Goal: Navigation & Orientation: Understand site structure

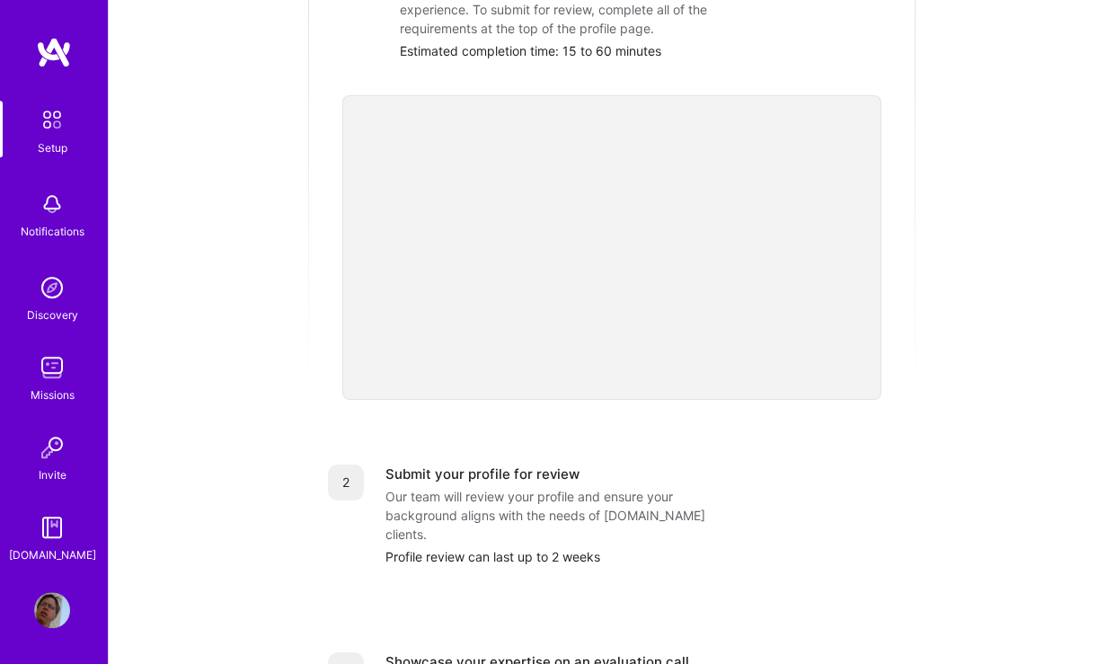
scroll to position [641, 0]
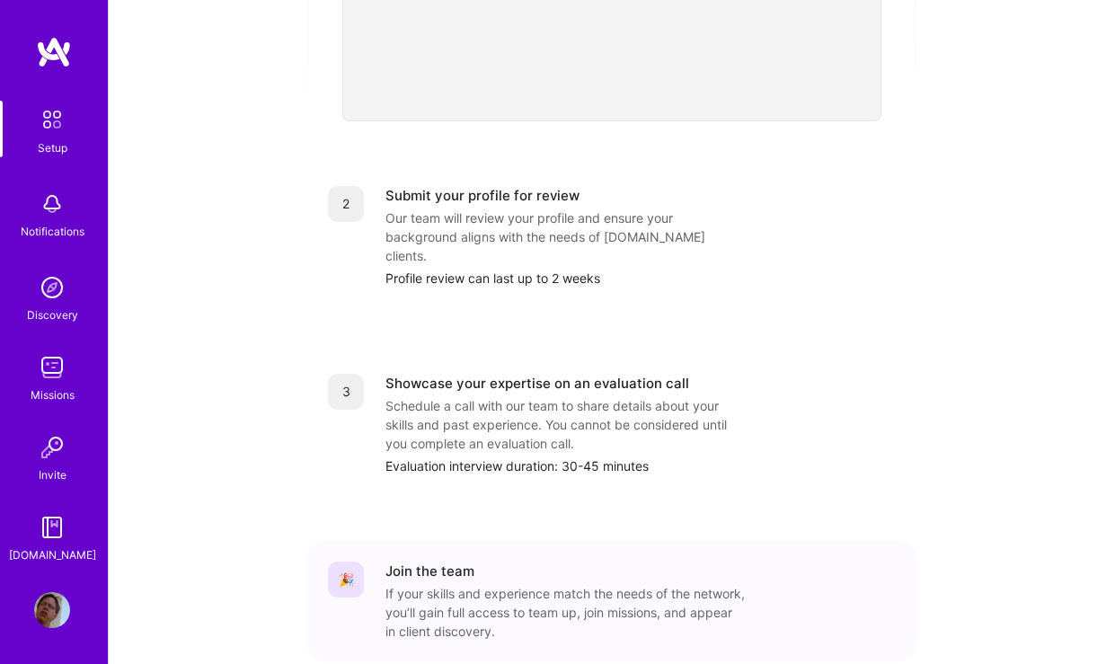
click at [57, 283] on img at bounding box center [52, 288] width 36 height 36
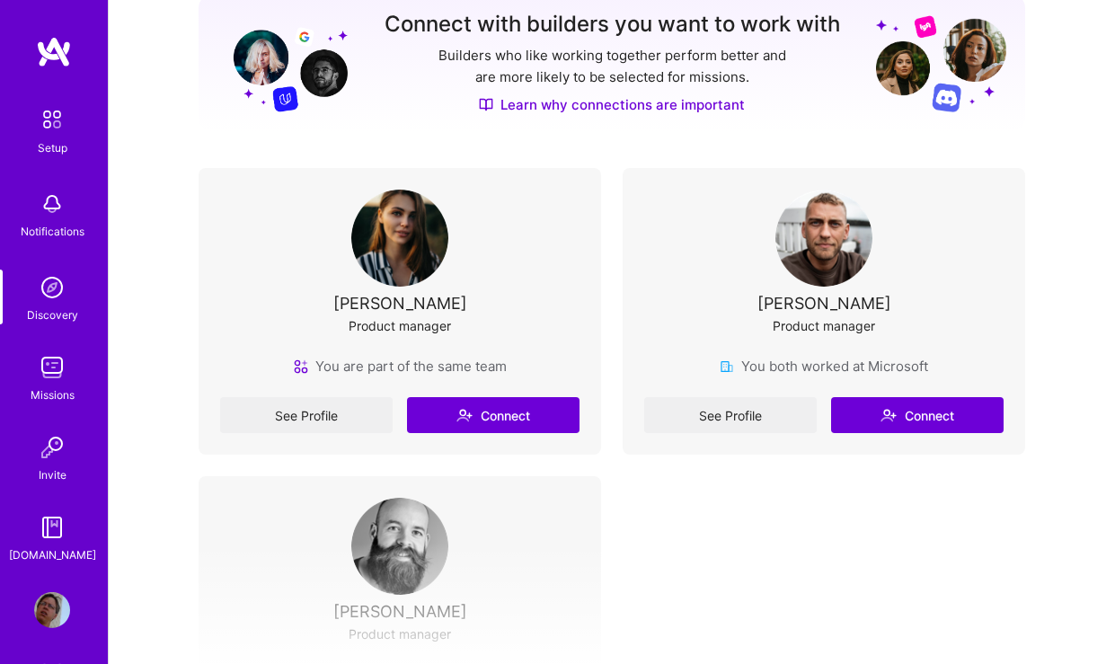
scroll to position [367, 0]
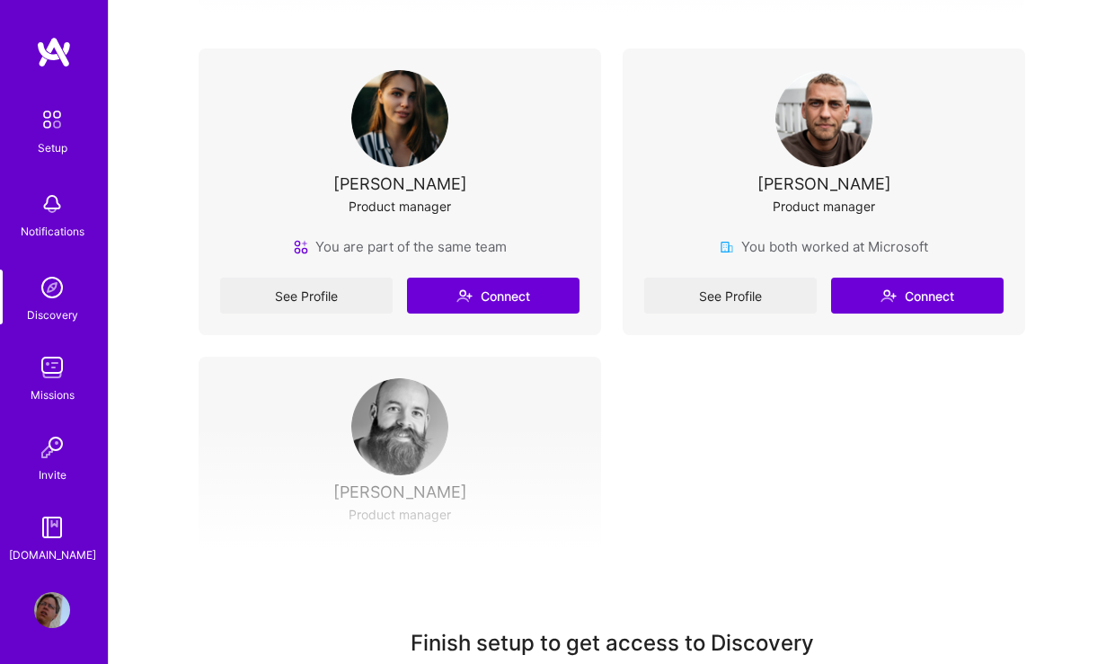
click at [408, 123] on img at bounding box center [399, 118] width 97 height 97
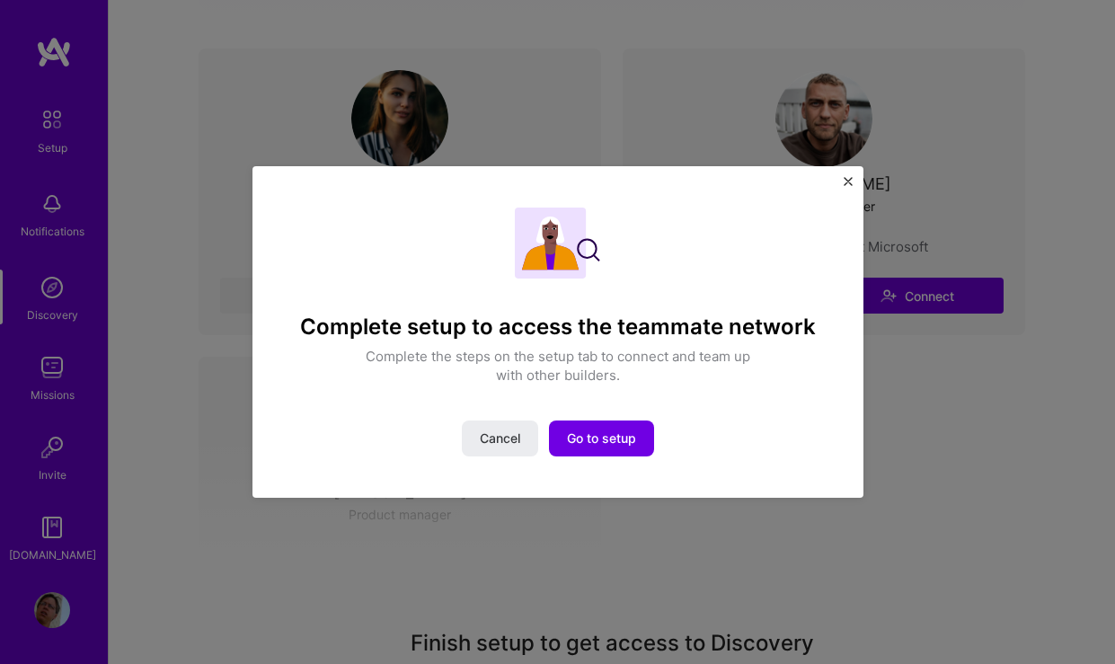
click at [847, 182] on img "Close" at bounding box center [848, 181] width 9 height 9
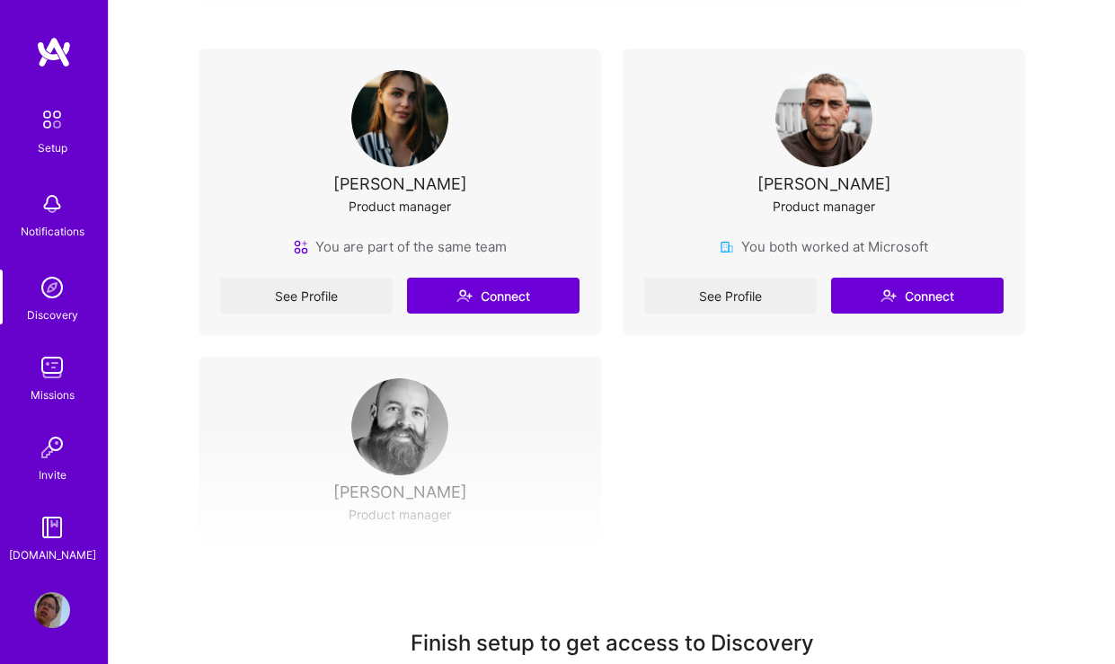
click at [57, 518] on img at bounding box center [52, 527] width 36 height 36
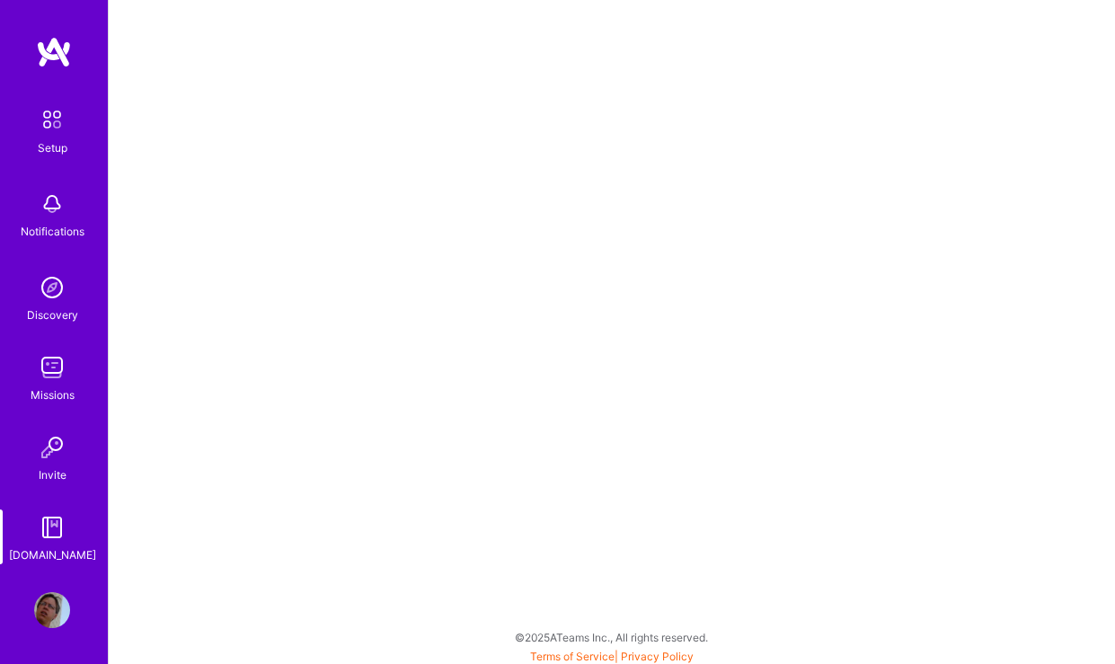
click at [54, 430] on img at bounding box center [52, 447] width 36 height 36
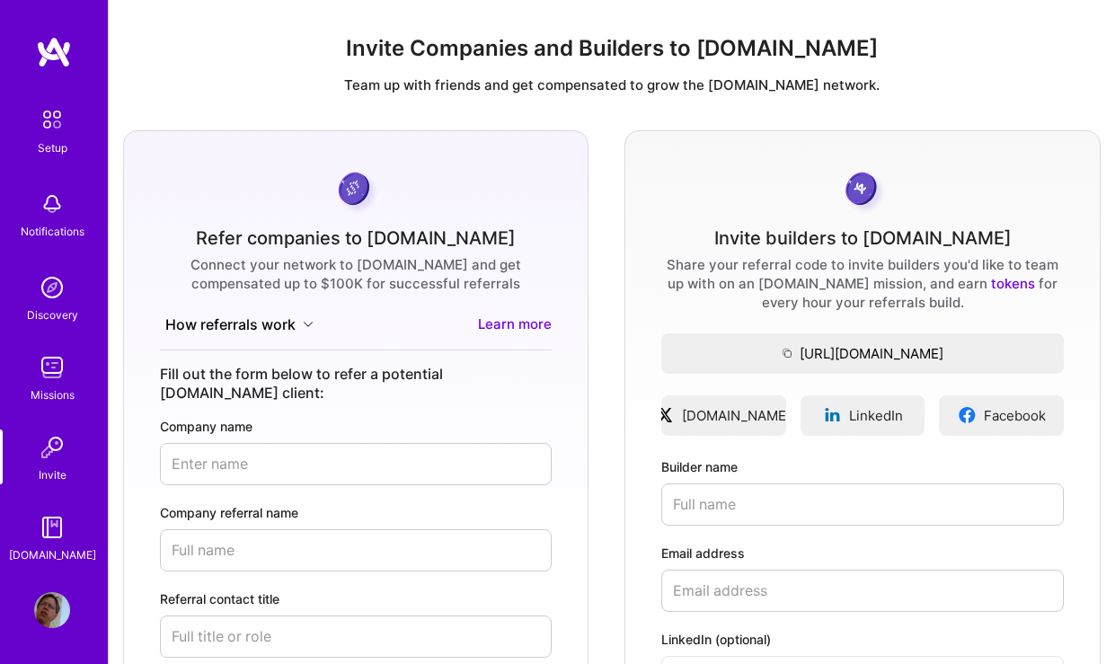
click at [58, 339] on div "Setup Notifications Discovery Missions Invite [DOMAIN_NAME]" at bounding box center [54, 333] width 108 height 464
click at [41, 377] on img at bounding box center [52, 367] width 36 height 36
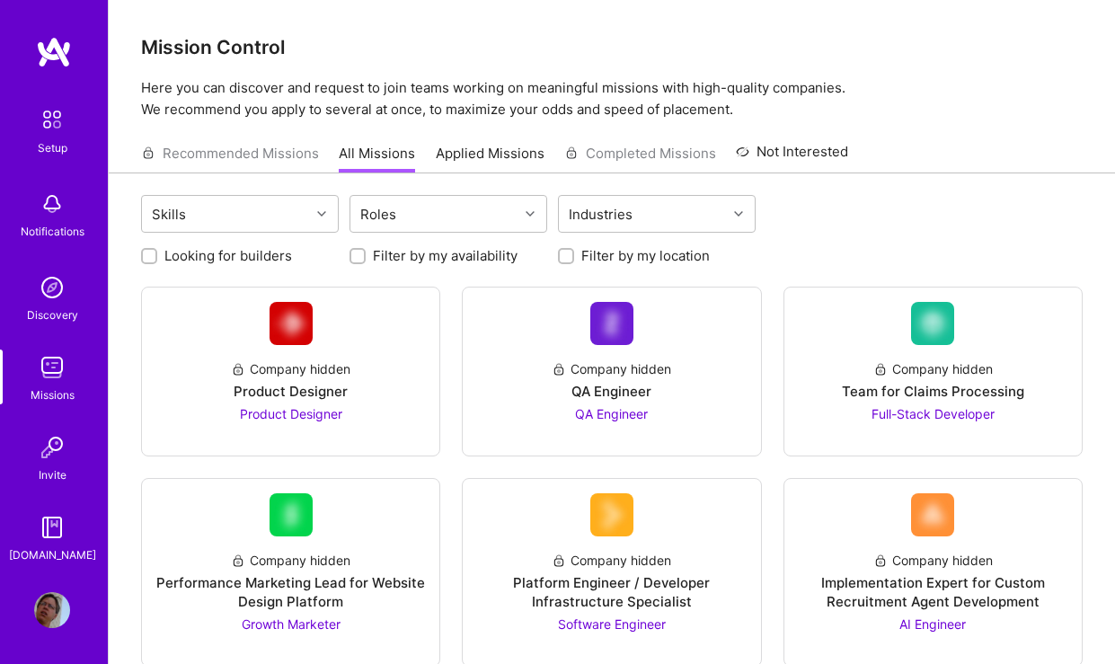
click at [63, 276] on img at bounding box center [52, 288] width 36 height 36
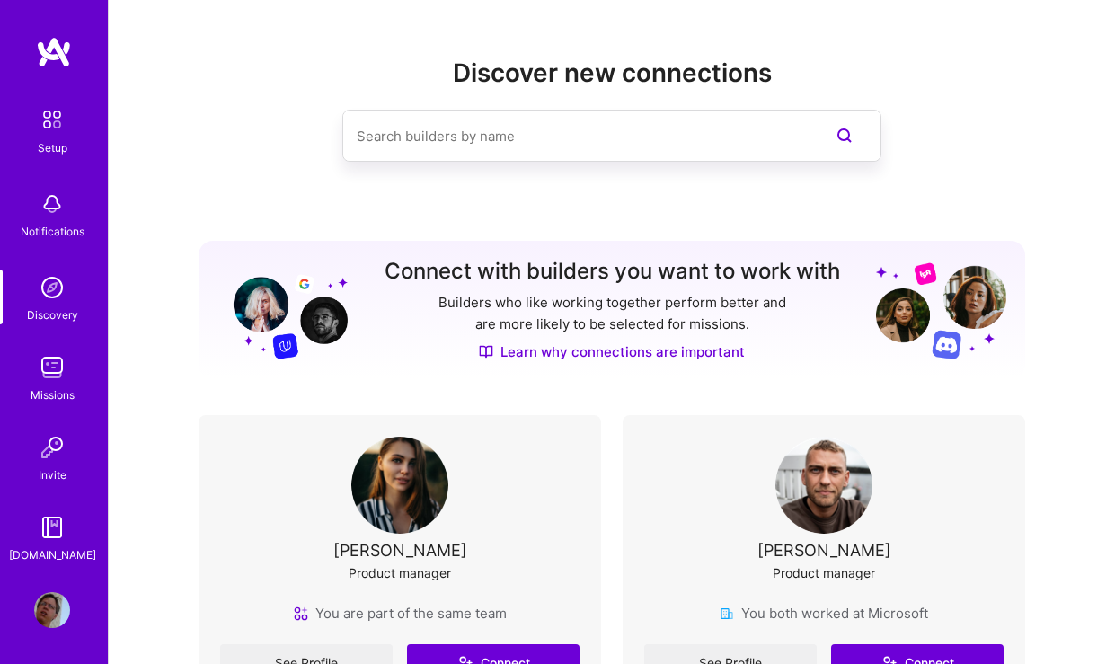
click at [62, 208] on img at bounding box center [52, 204] width 36 height 36
click at [46, 184] on div "Setup Notifications Discovery Missions Invite [DOMAIN_NAME]" at bounding box center [54, 333] width 108 height 464
click at [45, 207] on img at bounding box center [52, 204] width 36 height 36
click at [55, 132] on img at bounding box center [52, 120] width 38 height 38
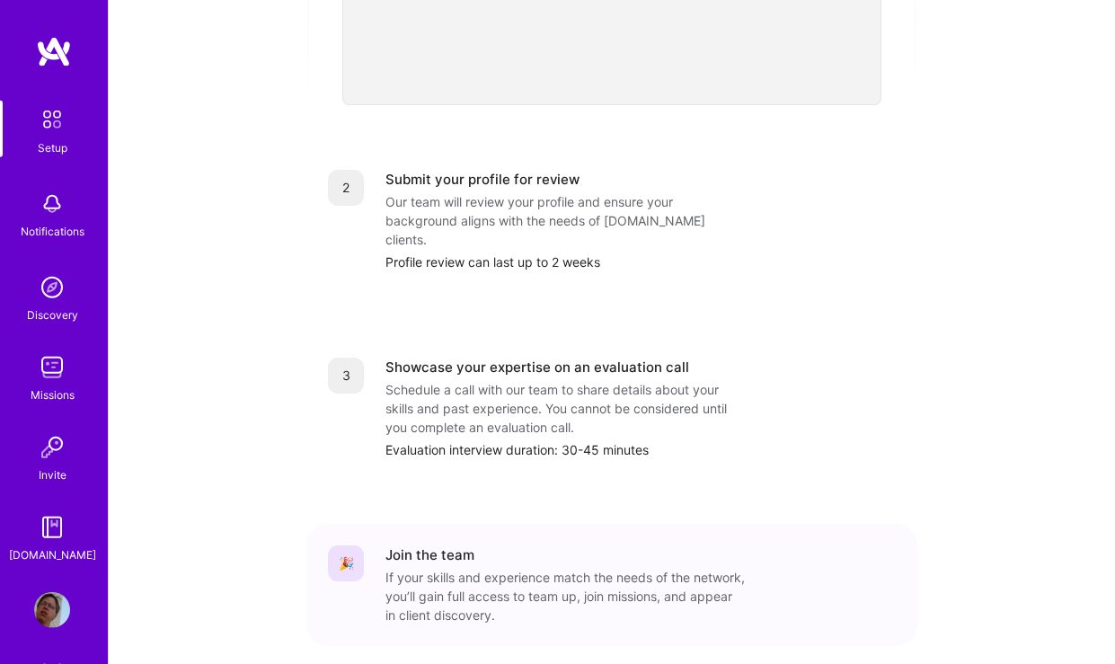
scroll to position [702, 0]
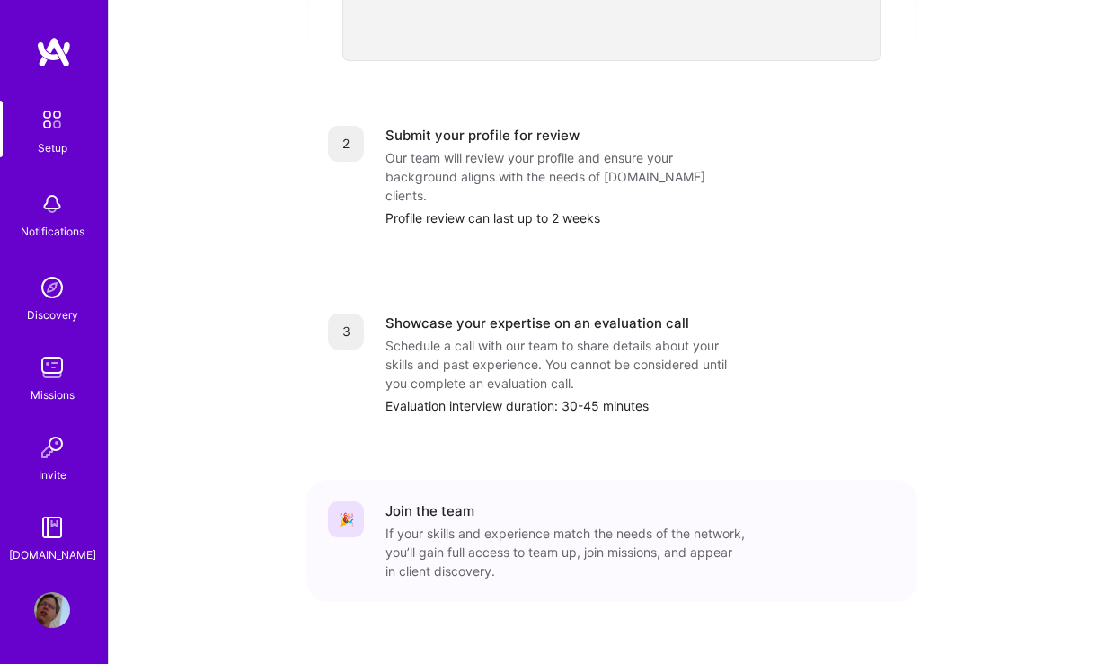
click at [35, 603] on div at bounding box center [52, 610] width 36 height 36
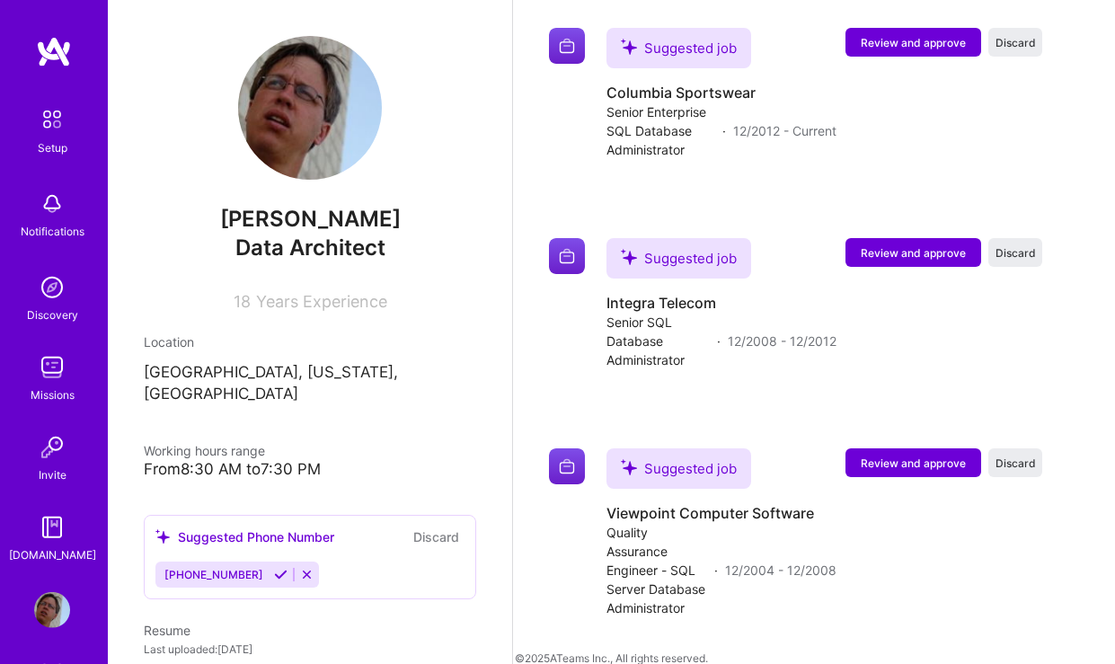
scroll to position [1526, 0]
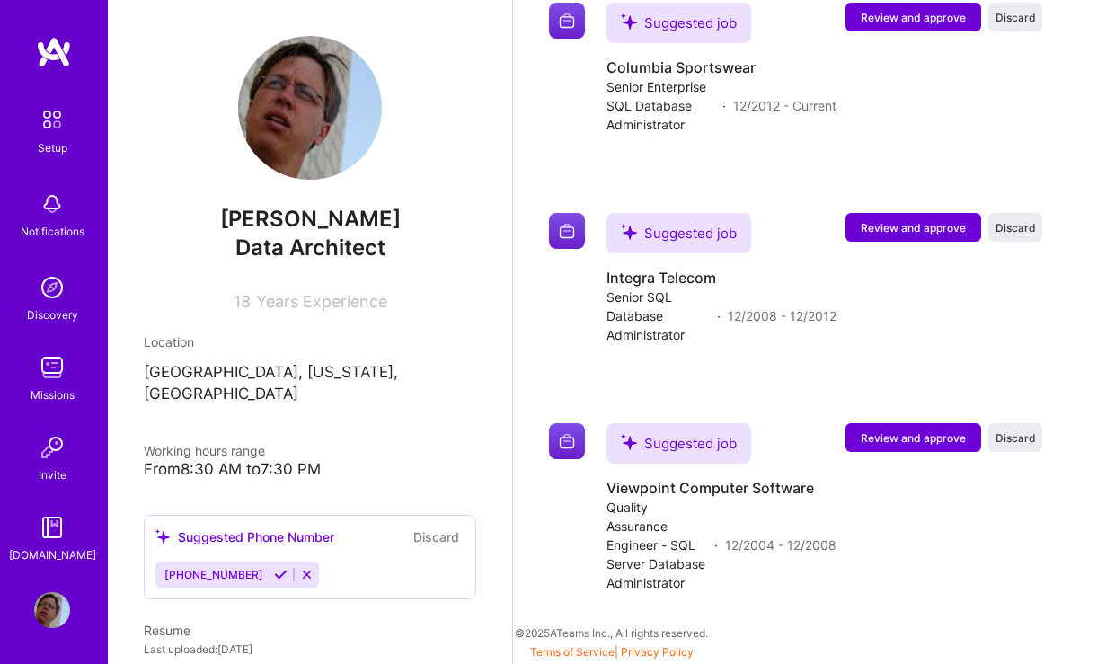
click at [47, 293] on img at bounding box center [52, 288] width 36 height 36
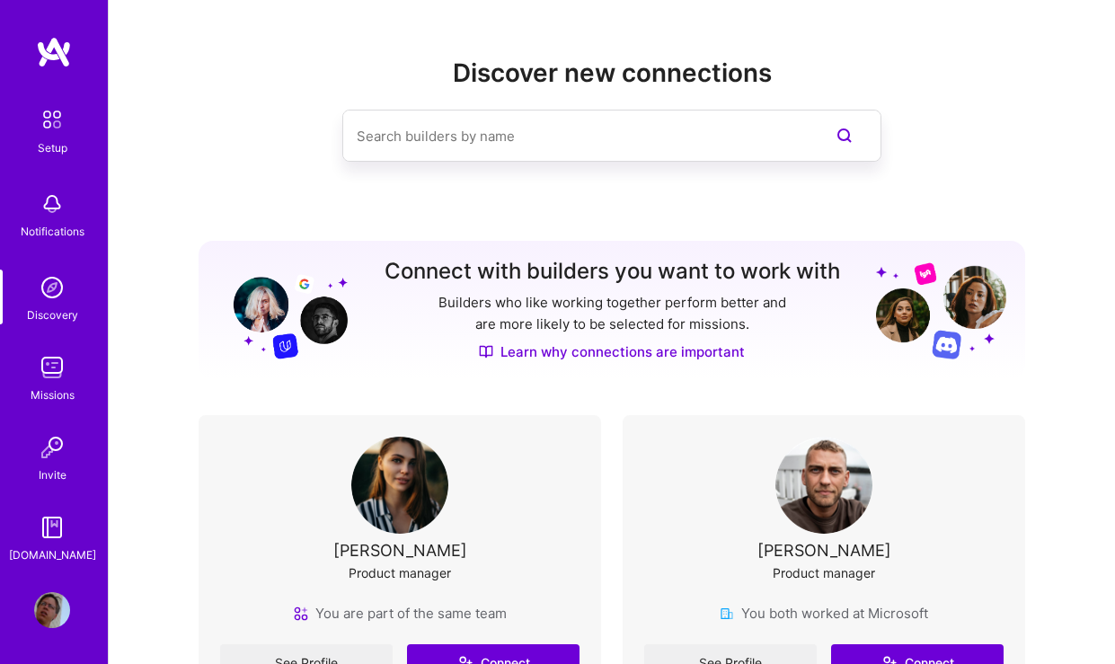
click at [244, 310] on img at bounding box center [282, 310] width 130 height 99
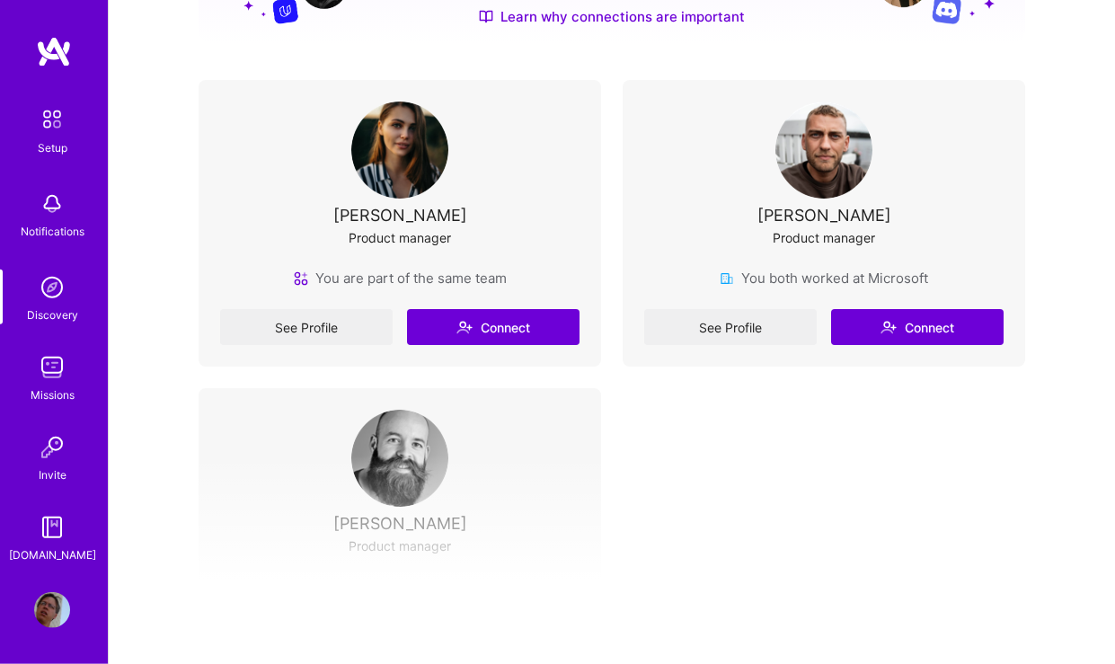
scroll to position [323, 0]
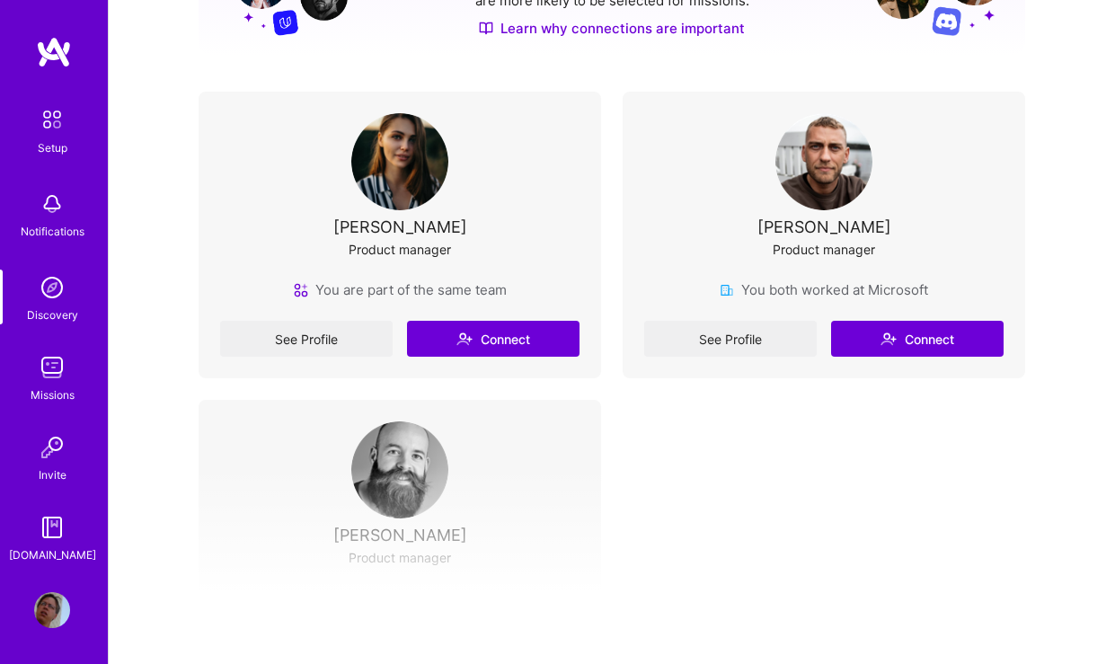
click at [834, 191] on img at bounding box center [823, 161] width 97 height 97
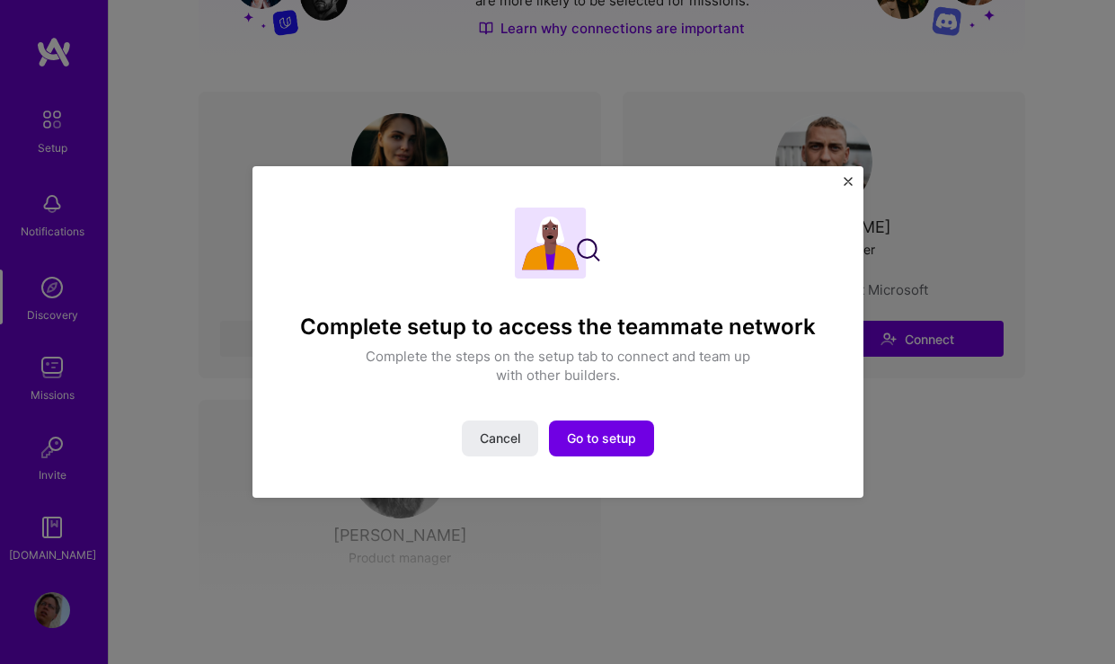
click at [849, 181] on img "Close" at bounding box center [848, 181] width 9 height 9
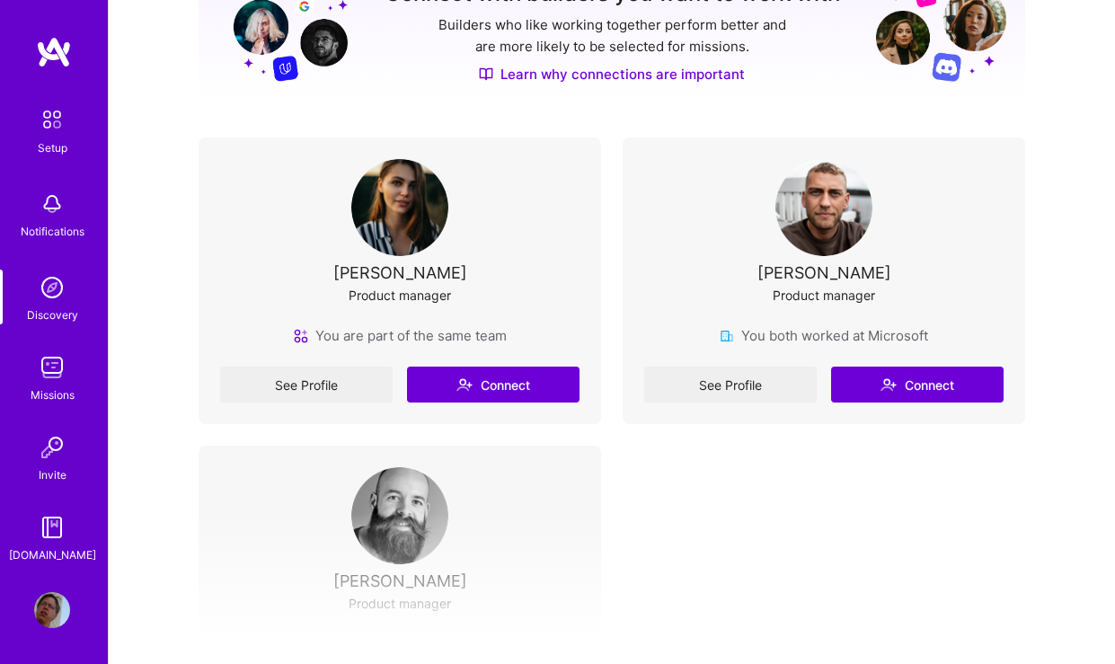
scroll to position [232, 0]
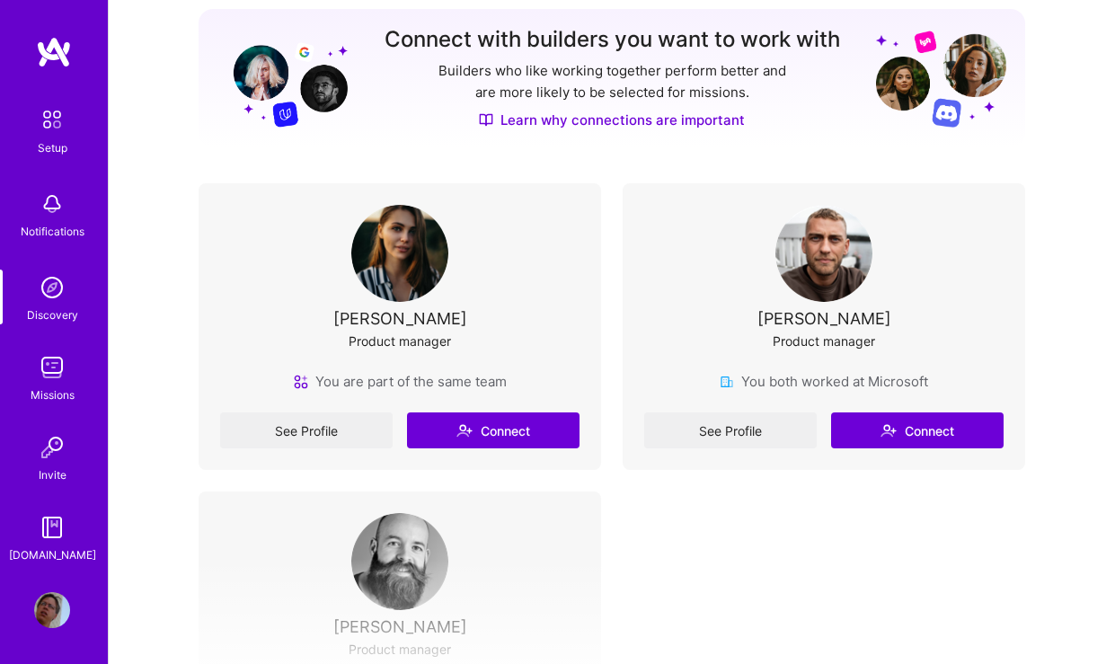
click at [398, 271] on img at bounding box center [399, 253] width 97 height 97
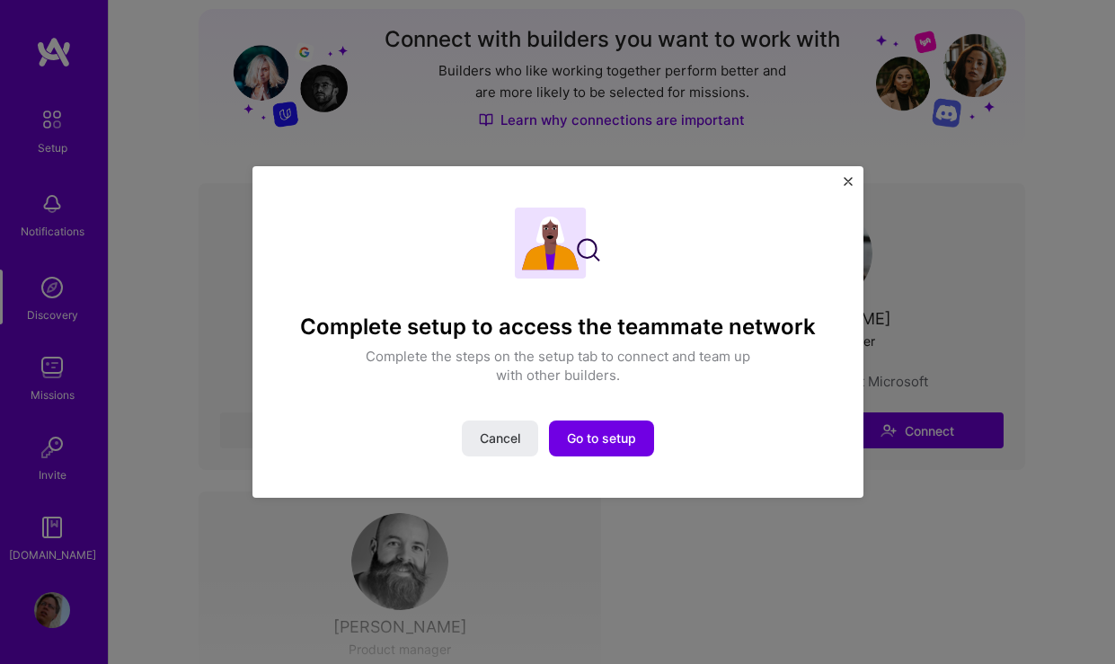
click at [857, 185] on div "Complete setup to access the teammate network Complete the steps on the setup t…" at bounding box center [557, 332] width 611 height 332
click at [844, 167] on div "Complete setup to access the teammate network Complete the steps on the setup t…" at bounding box center [557, 332] width 611 height 332
click at [849, 182] on img "Close" at bounding box center [848, 181] width 9 height 9
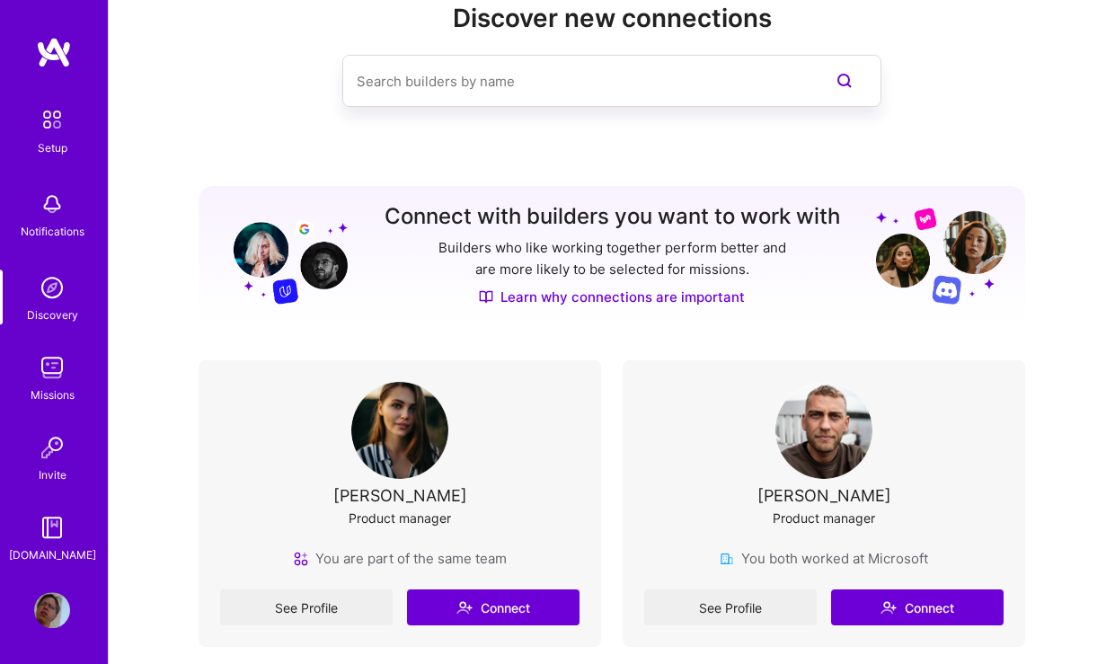
scroll to position [0, 0]
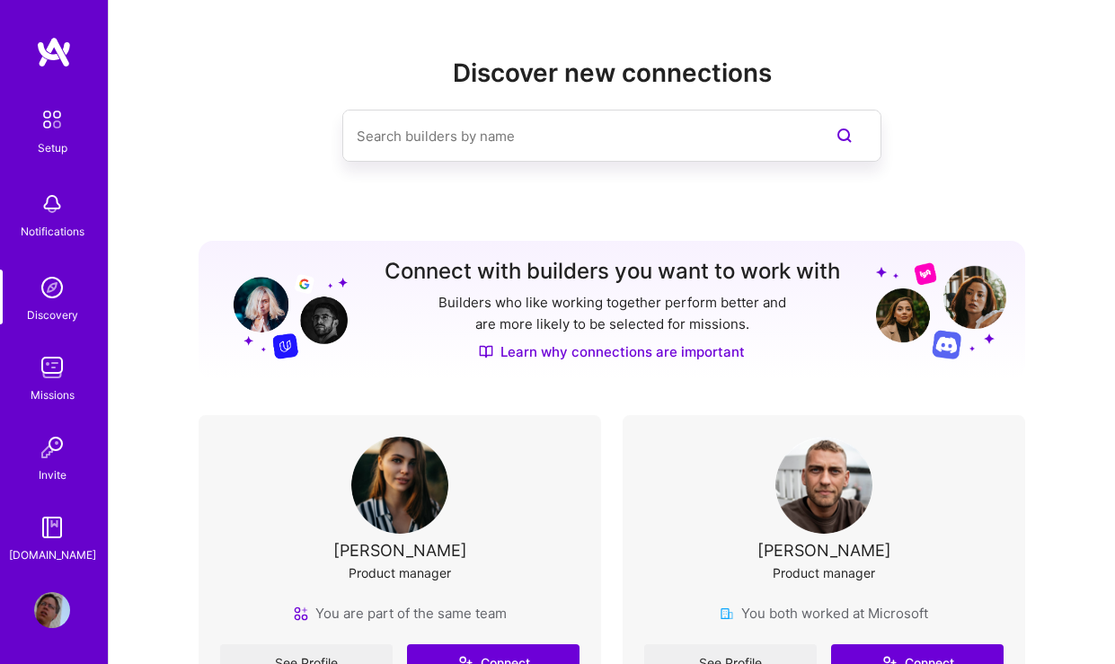
click at [55, 282] on img at bounding box center [52, 288] width 36 height 36
click at [55, 205] on img at bounding box center [52, 204] width 36 height 36
drag, startPoint x: 46, startPoint y: 164, endPoint x: 65, endPoint y: 137, distance: 32.9
click at [56, 148] on div "Setup Notifications Discovery Missions Invite [DOMAIN_NAME]" at bounding box center [54, 333] width 108 height 464
click at [66, 133] on img at bounding box center [52, 120] width 38 height 38
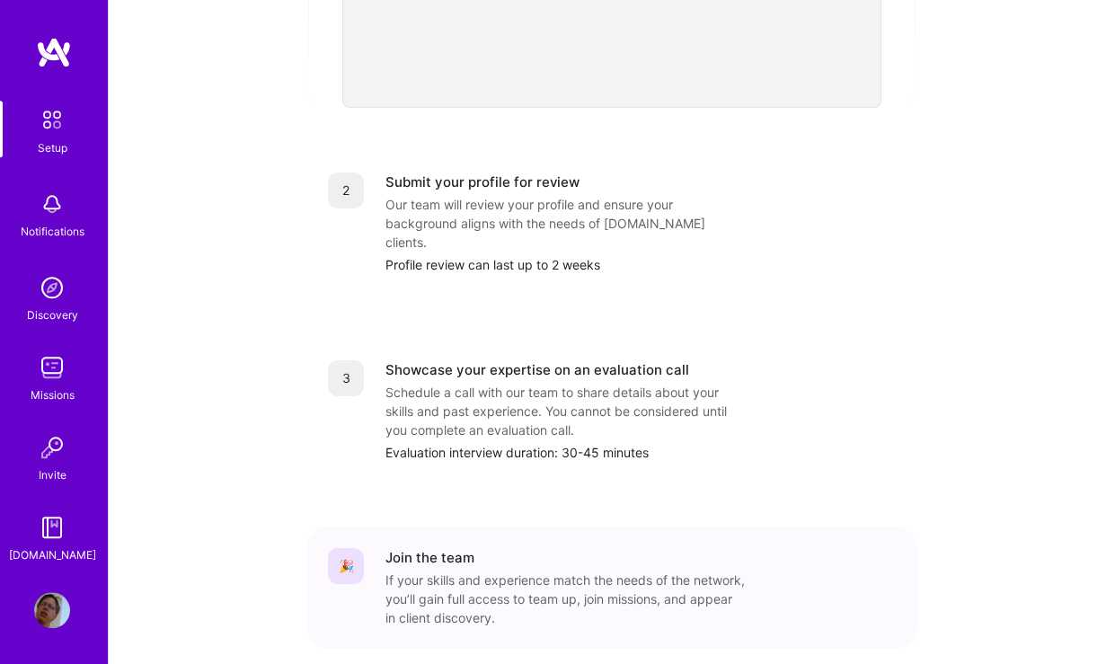
scroll to position [702, 0]
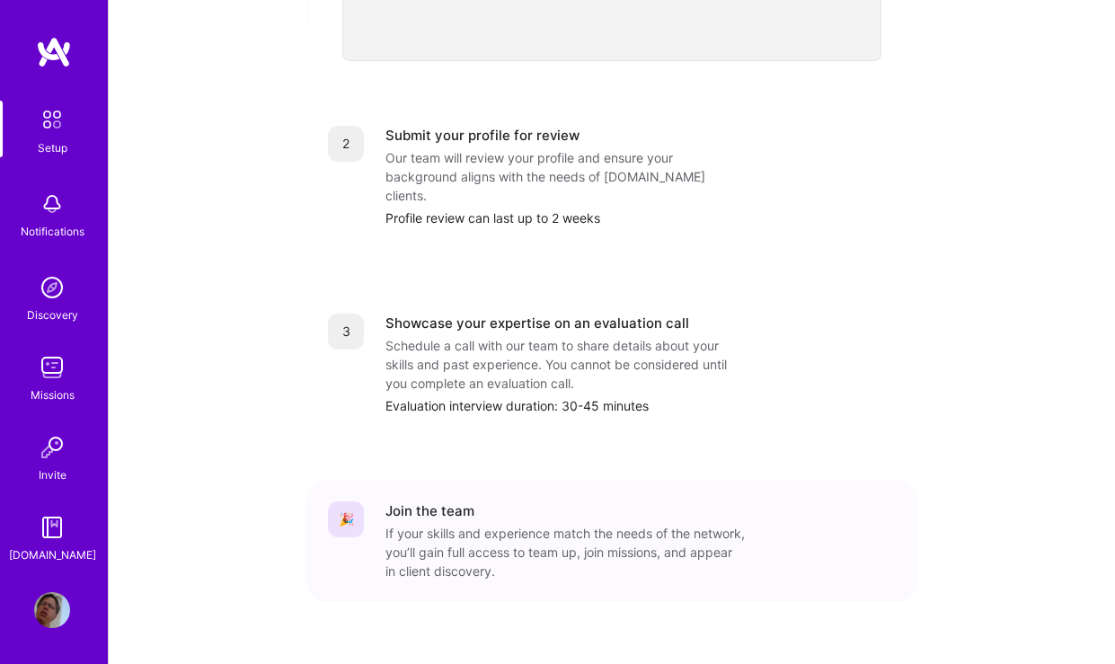
click at [49, 357] on img at bounding box center [52, 367] width 36 height 36
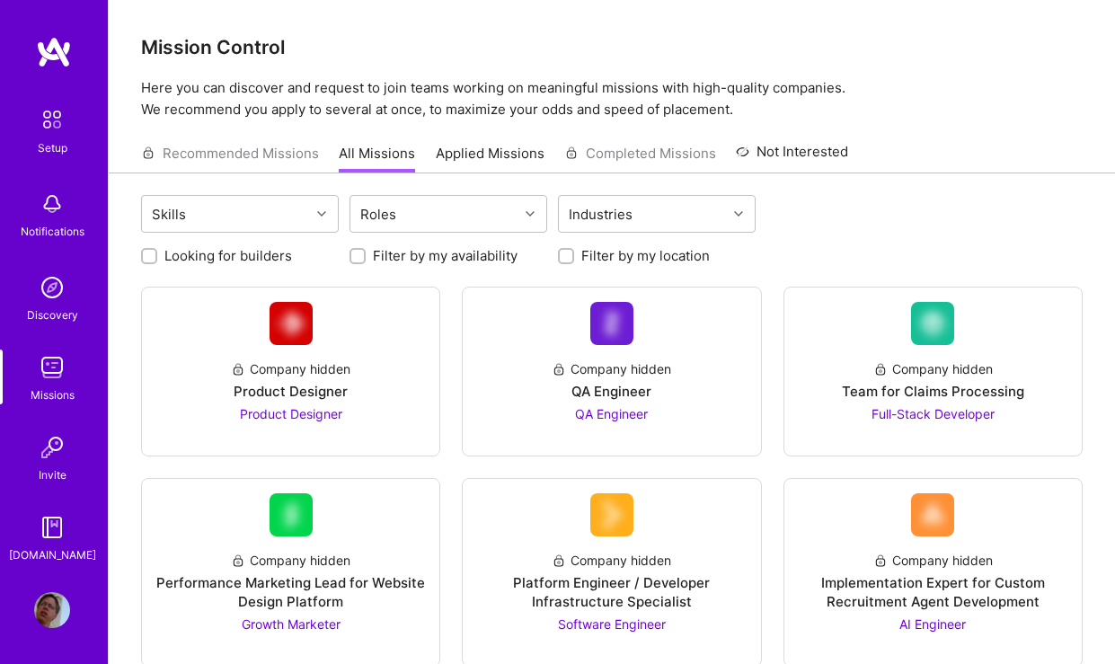
click at [56, 455] on img at bounding box center [52, 447] width 36 height 36
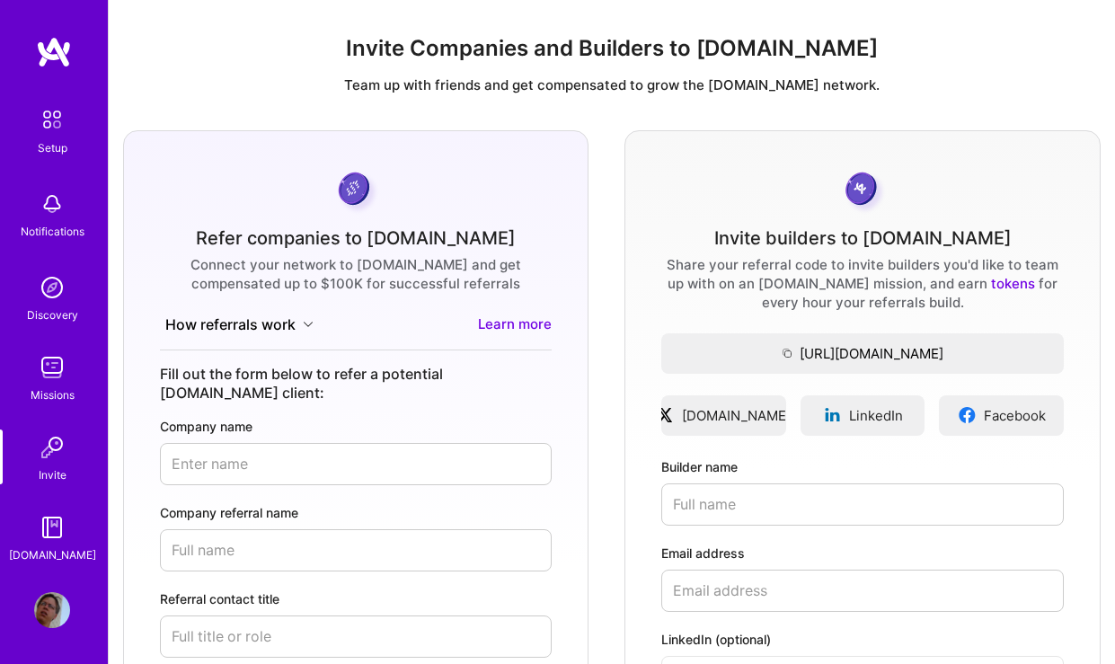
click at [45, 523] on img at bounding box center [52, 527] width 36 height 36
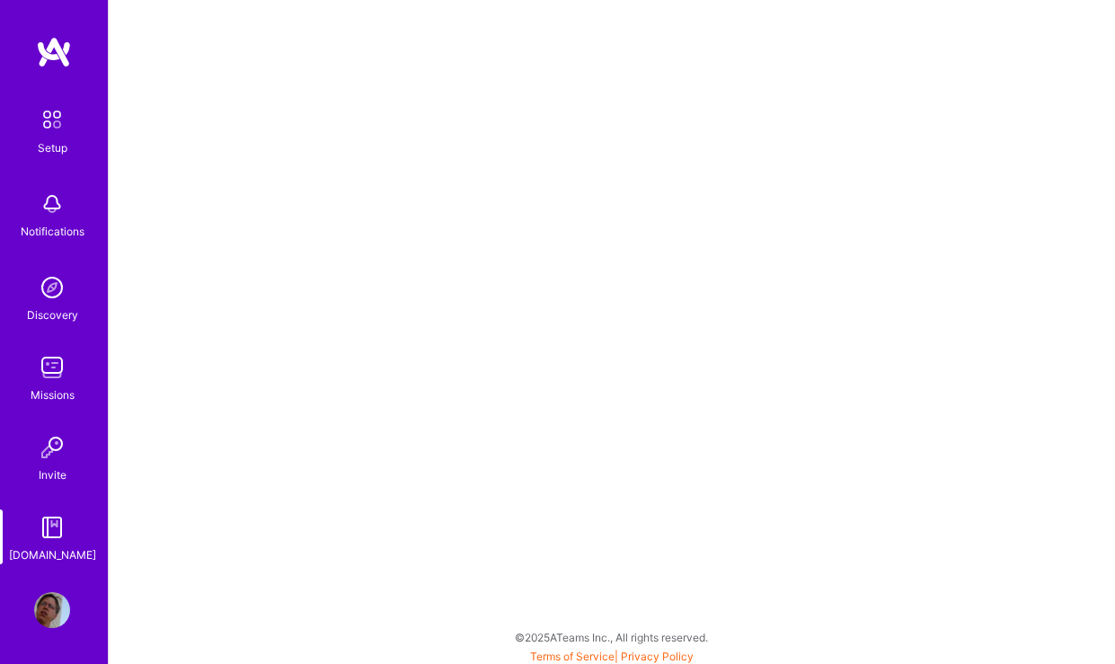
click at [59, 461] on img at bounding box center [52, 447] width 36 height 36
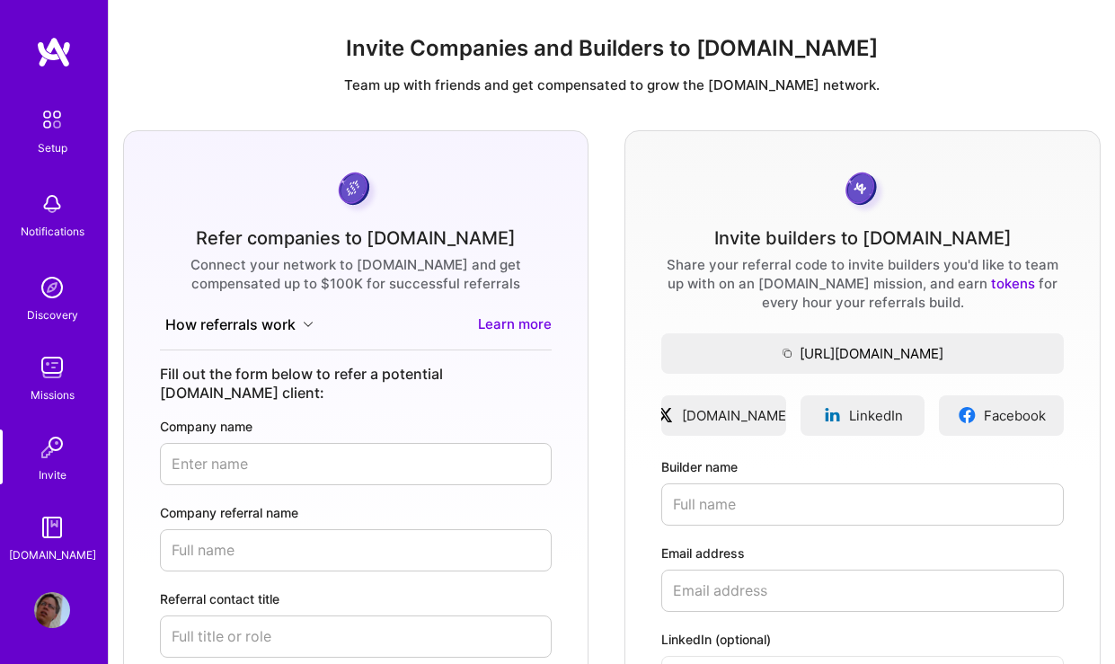
click at [62, 369] on img at bounding box center [52, 367] width 36 height 36
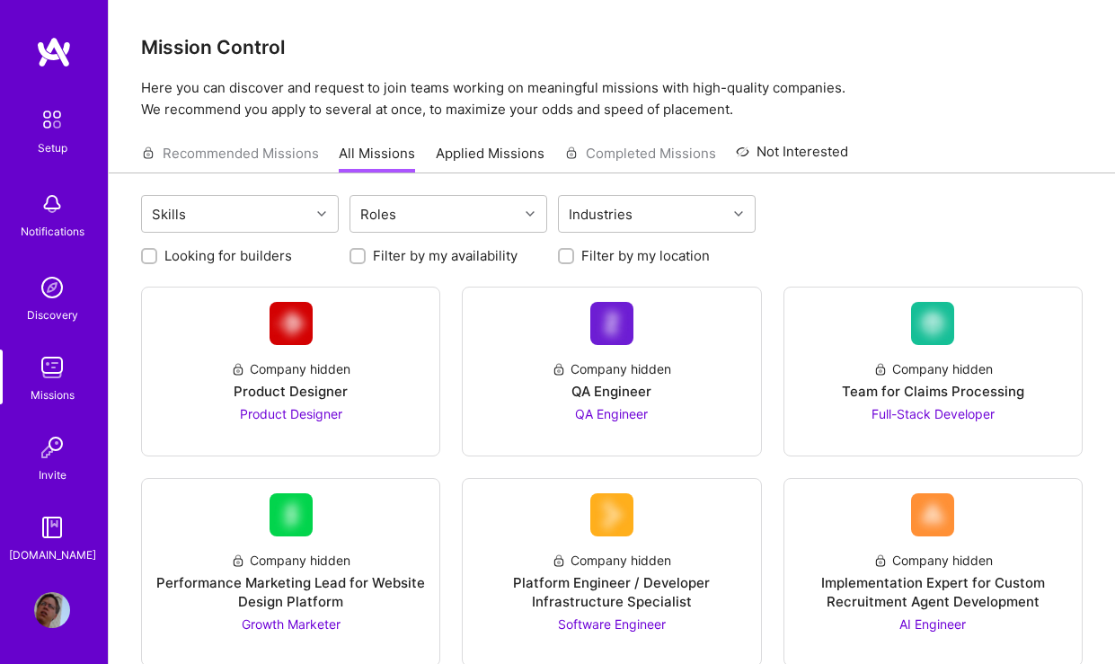
click at [49, 269] on div "Setup Notifications Discovery Missions Invite [DOMAIN_NAME]" at bounding box center [54, 333] width 108 height 464
click at [59, 287] on img at bounding box center [52, 288] width 36 height 36
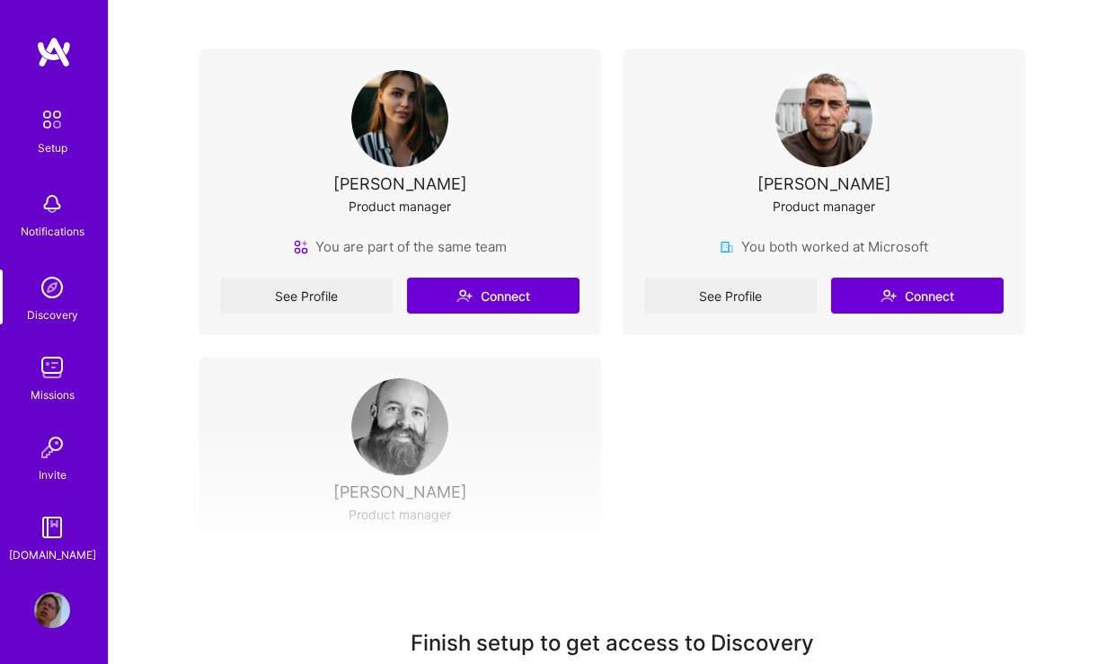
scroll to position [507, 0]
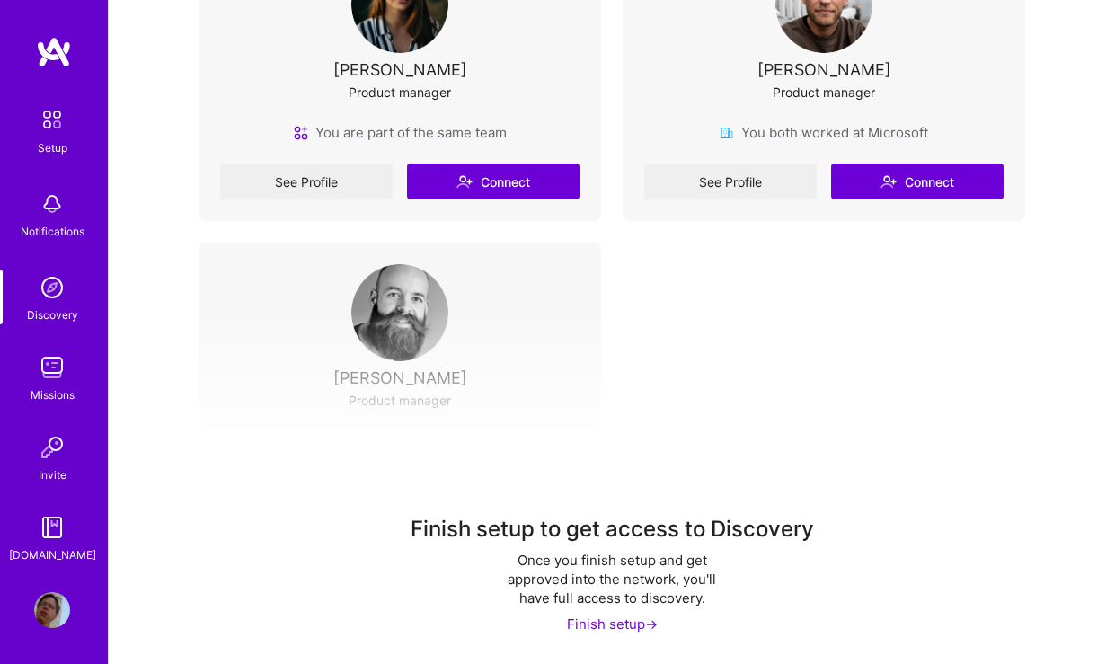
click at [46, 446] on img at bounding box center [52, 447] width 36 height 36
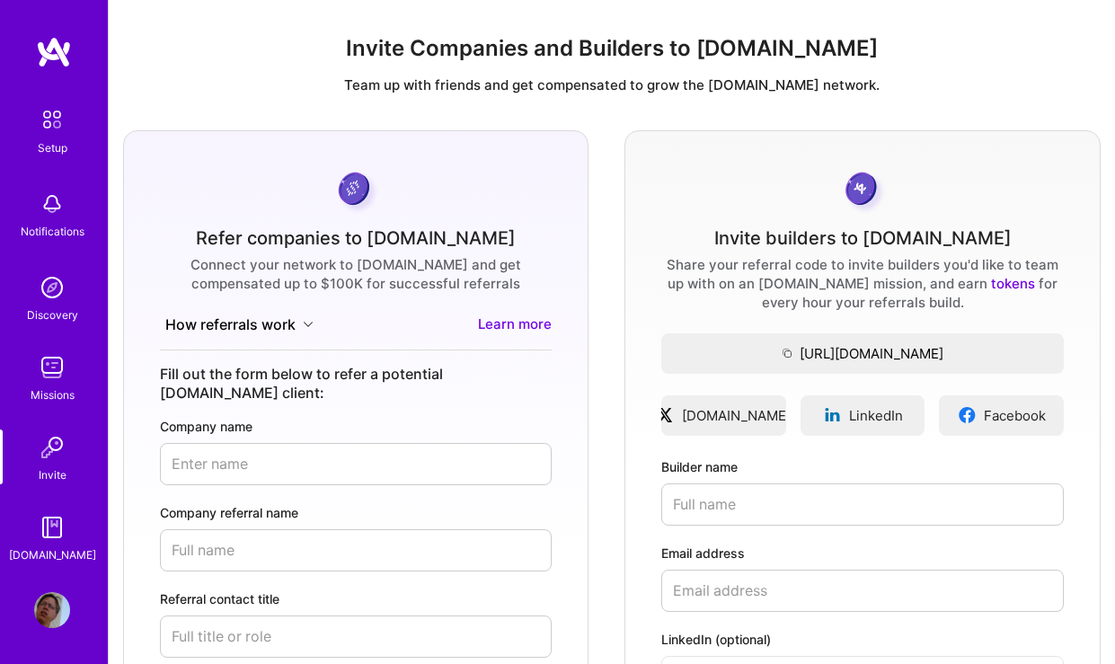
click at [49, 384] on img at bounding box center [52, 367] width 36 height 36
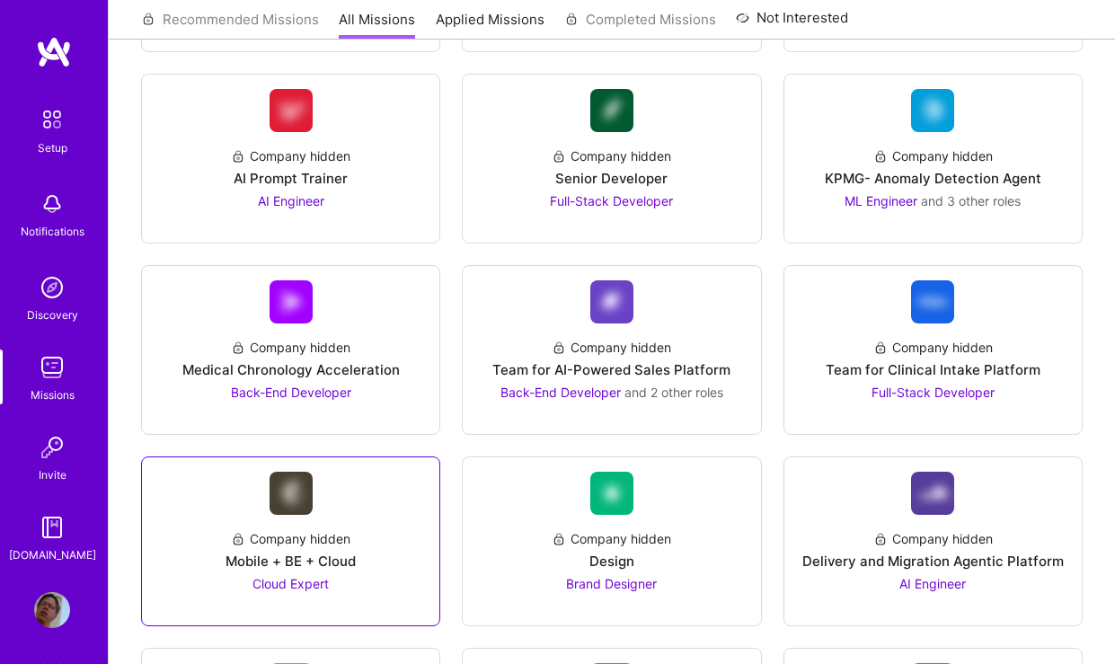
scroll to position [2932, 0]
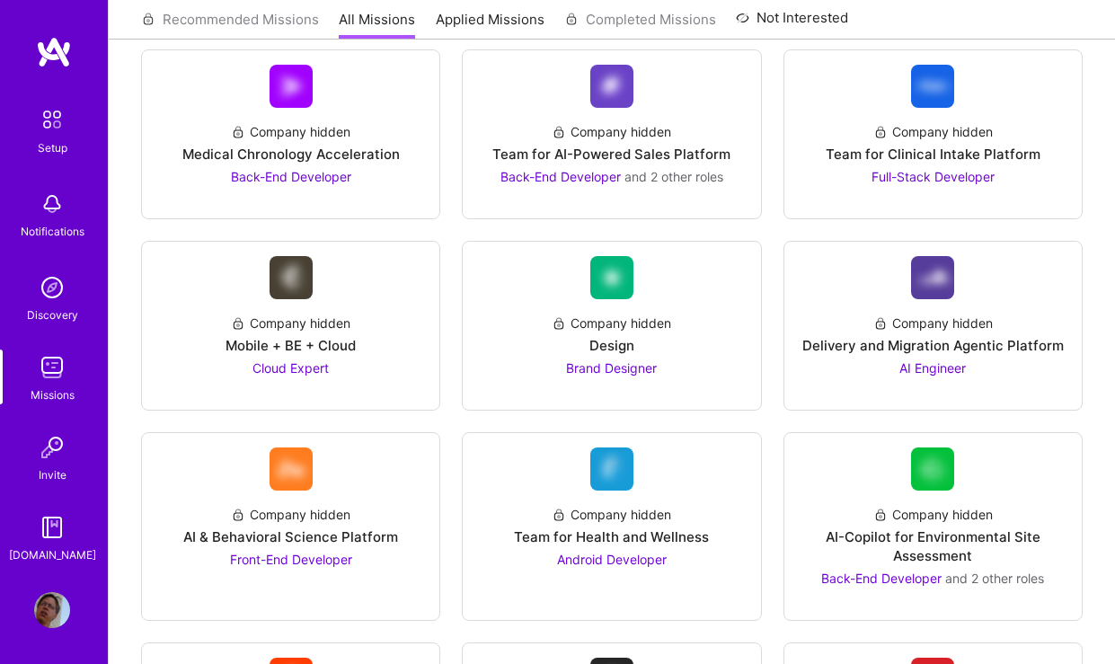
click at [46, 535] on img at bounding box center [52, 527] width 36 height 36
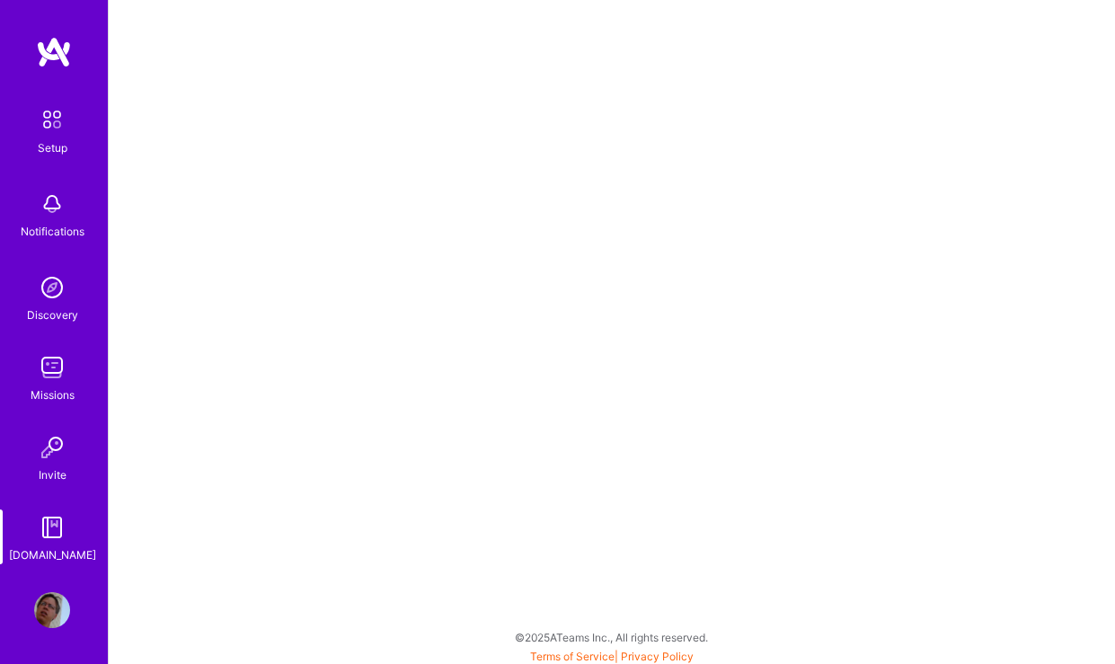
click at [45, 116] on img at bounding box center [52, 120] width 38 height 38
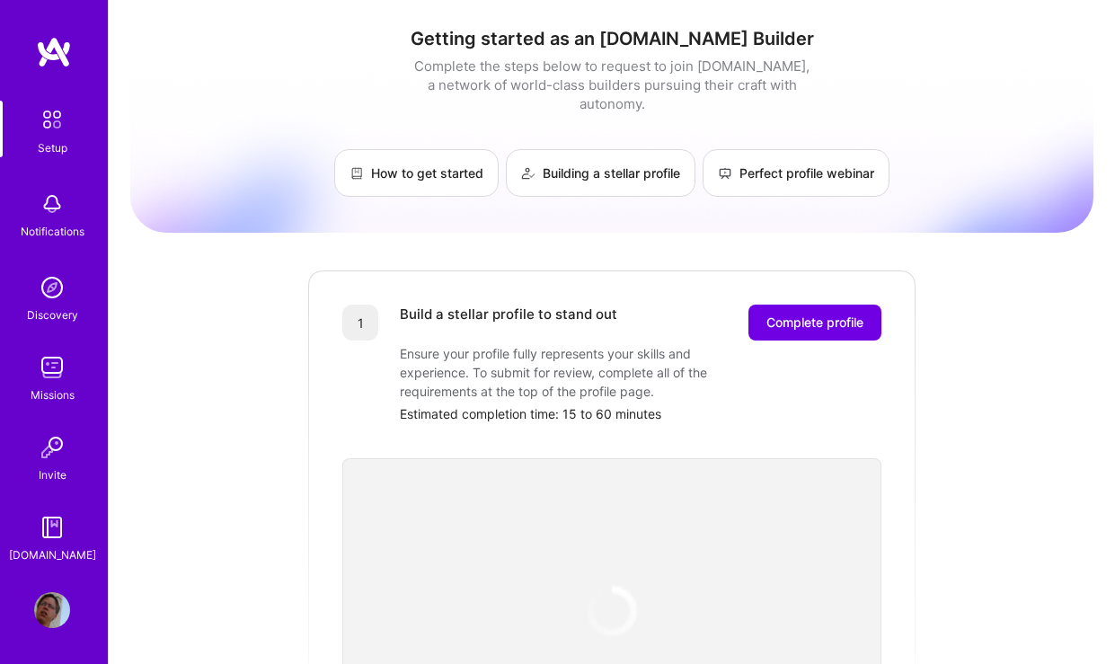
click at [50, 215] on img at bounding box center [52, 204] width 36 height 36
click at [46, 102] on div "Setup Notifications Discovery Missions Invite [DOMAIN_NAME]" at bounding box center [54, 301] width 108 height 531
